Goal: Communication & Community: Answer question/provide support

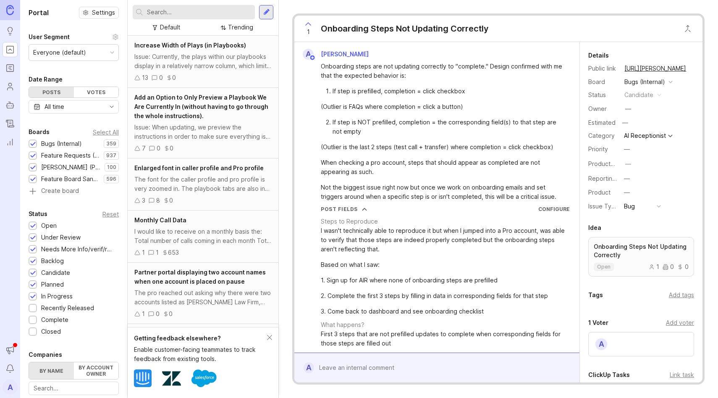
scroll to position [299, 0]
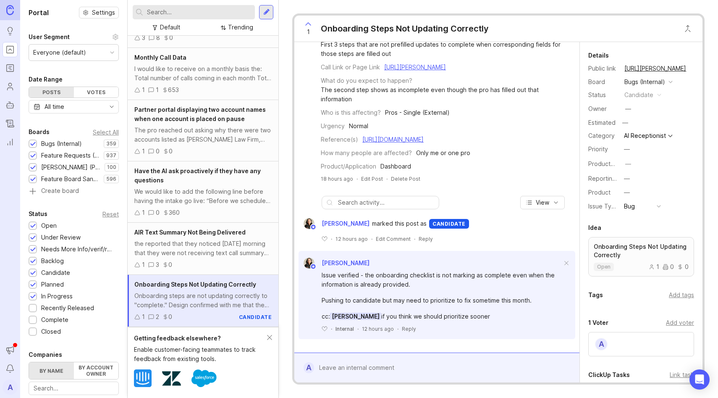
click at [410, 328] on div "Reply" at bounding box center [409, 328] width 14 height 7
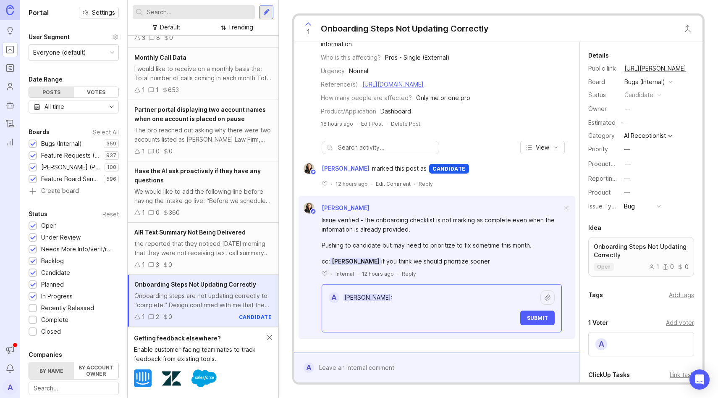
scroll to position [351, 0]
click at [409, 301] on textarea "[PERSON_NAME]:" at bounding box center [440, 297] width 202 height 16
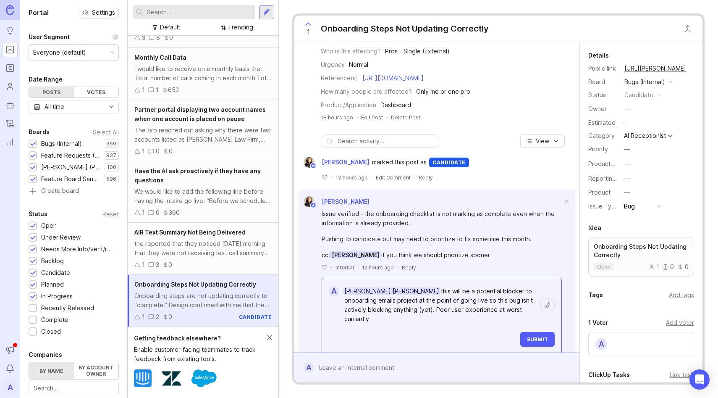
click at [395, 301] on textarea "[PERSON_NAME] [PERSON_NAME] this will be a potential blocker to onboarding emai…" at bounding box center [440, 305] width 202 height 44
click at [436, 300] on textarea "[PERSON_NAME] [PERSON_NAME] this will be a potential blocker to onboarding emai…" at bounding box center [440, 305] width 202 height 44
click at [361, 309] on textarea "[PERSON_NAME] [PERSON_NAME] To help inform priority: this will be a potential b…" at bounding box center [440, 305] width 202 height 44
drag, startPoint x: 456, startPoint y: 318, endPoint x: 470, endPoint y: 323, distance: 14.7
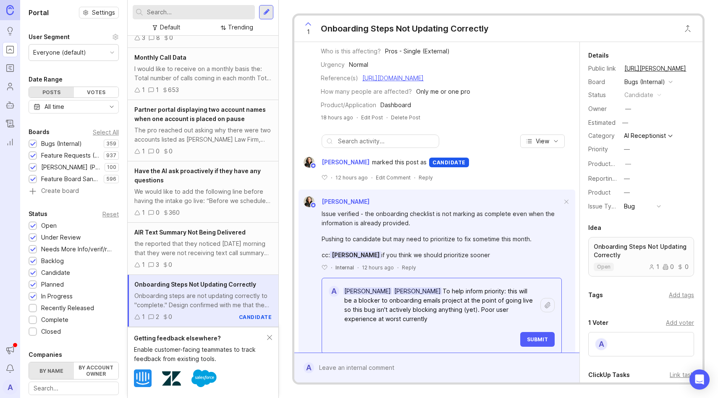
click at [456, 318] on textarea "[PERSON_NAME] [PERSON_NAME] To help inform priority: this will be a blocker to …" at bounding box center [440, 305] width 202 height 44
drag, startPoint x: 457, startPoint y: 320, endPoint x: 466, endPoint y: 331, distance: 13.7
click at [466, 327] on textarea "[PERSON_NAME] [PERSON_NAME] To help inform priority: this will be a blocker to …" at bounding box center [440, 305] width 202 height 44
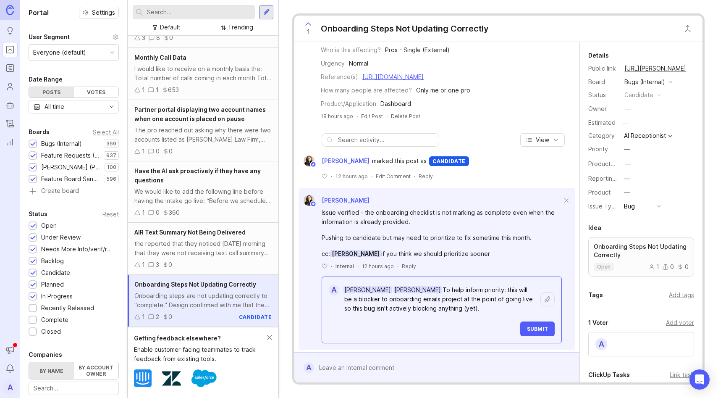
drag, startPoint x: 470, startPoint y: 315, endPoint x: 428, endPoint y: 308, distance: 42.7
click at [425, 307] on textarea "[PERSON_NAME] [PERSON_NAME] To help inform priority: this will be a blocker to …" at bounding box center [440, 299] width 202 height 34
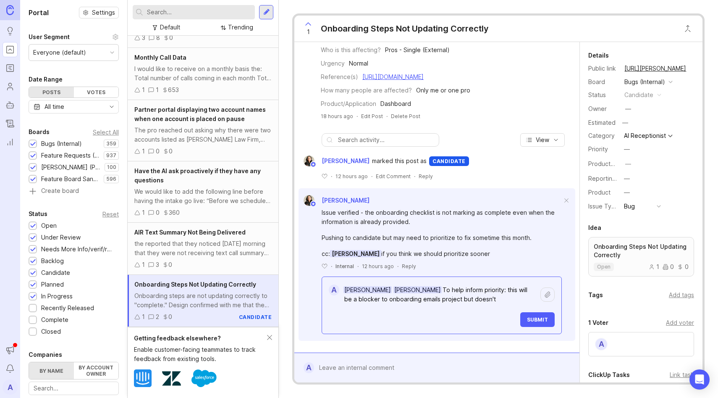
drag, startPoint x: 427, startPoint y: 308, endPoint x: 446, endPoint y: 309, distance: 19.8
click at [446, 307] on textarea "[PERSON_NAME] [PERSON_NAME] To help inform priority: this will be a blocker to …" at bounding box center [440, 294] width 202 height 25
drag, startPoint x: 446, startPoint y: 309, endPoint x: 490, endPoint y: 310, distance: 43.3
click at [490, 307] on textarea "[PERSON_NAME] [PERSON_NAME] To help inform priority: this will be a blocker to …" at bounding box center [440, 294] width 202 height 25
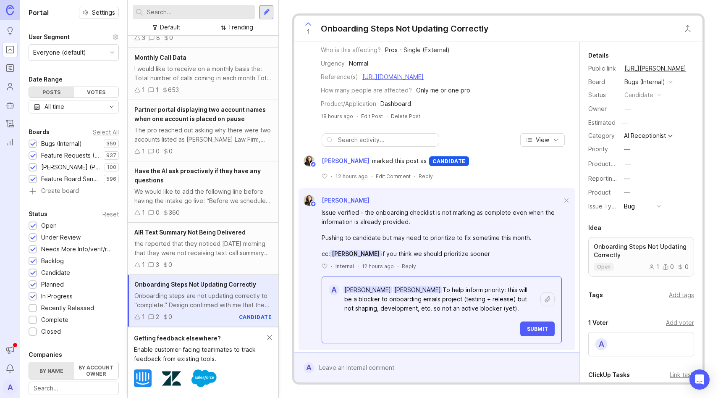
click at [416, 316] on textarea "[PERSON_NAME] [PERSON_NAME] To help inform priority: this will be a blocker to …" at bounding box center [440, 299] width 202 height 34
click at [420, 316] on textarea "[PERSON_NAME] [PERSON_NAME] To help inform priority: this will be a blocker to …" at bounding box center [440, 299] width 202 height 34
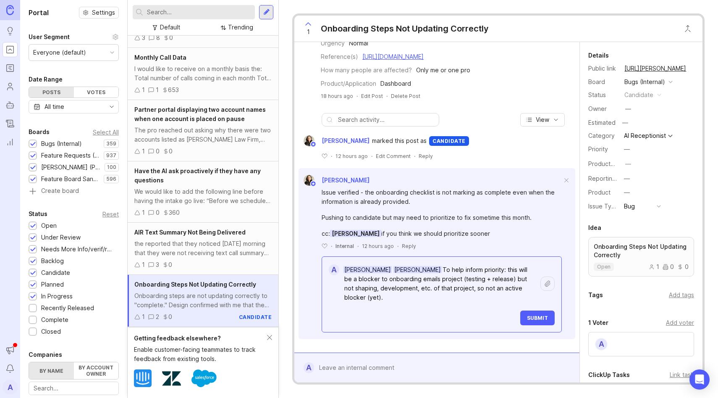
type textarea "[PERSON_NAME] [PERSON_NAME] To help inform priority: this will be a blocker to …"
click at [538, 318] on span "Submit" at bounding box center [537, 318] width 21 height 6
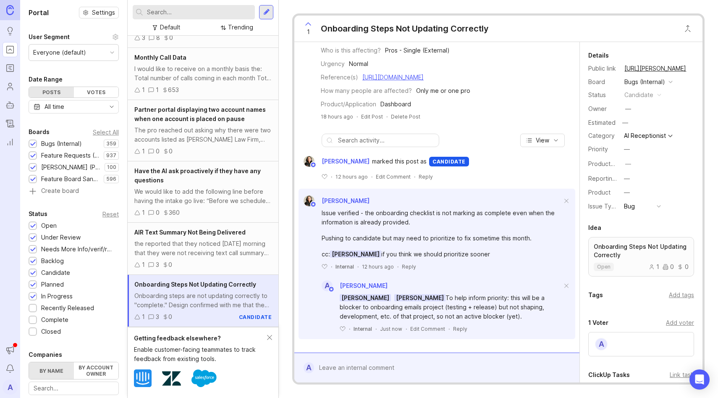
scroll to position [361, 0]
